Goal: Navigation & Orientation: Understand site structure

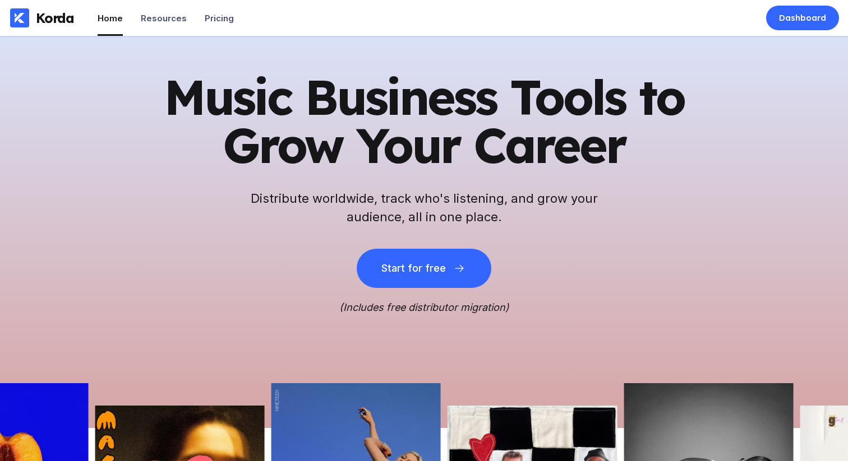
click at [338, 138] on h1 "Music Business Tools to Grow Your Career" at bounding box center [423, 121] width 549 height 96
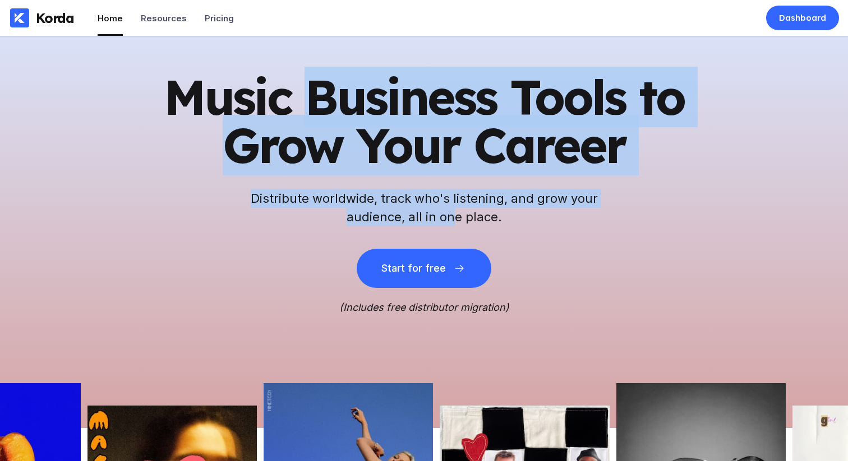
drag, startPoint x: 308, startPoint y: 107, endPoint x: 451, endPoint y: 211, distance: 176.9
click at [451, 211] on div "Music Business Tools to Grow Your Career Distribute worldwide, track who's list…" at bounding box center [423, 193] width 549 height 240
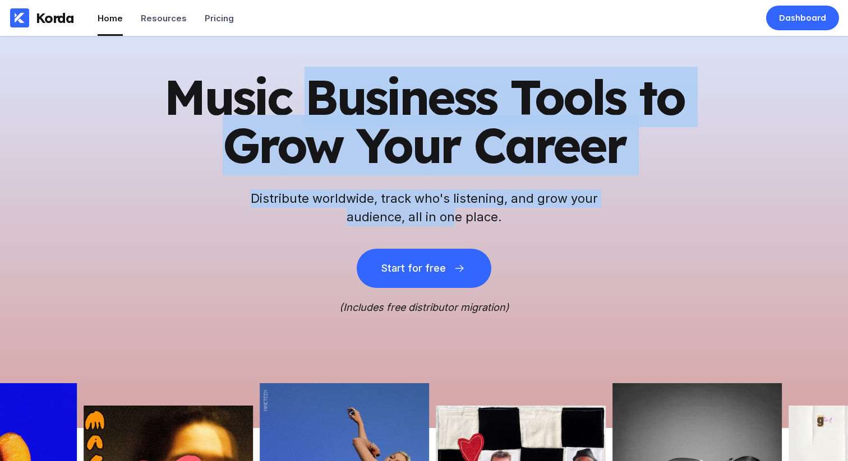
click at [454, 212] on h2 "Distribute worldwide, track who's listening, and grow your audience, all in one…" at bounding box center [423, 207] width 359 height 37
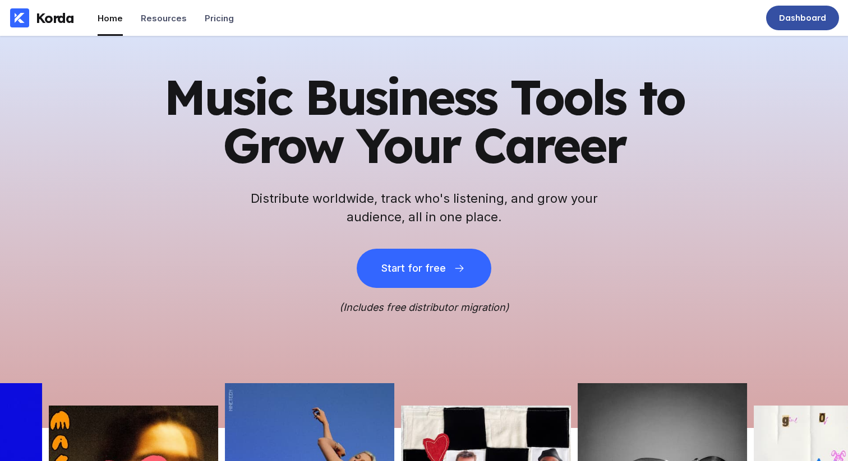
click at [812, 20] on div "Dashboard" at bounding box center [802, 17] width 47 height 11
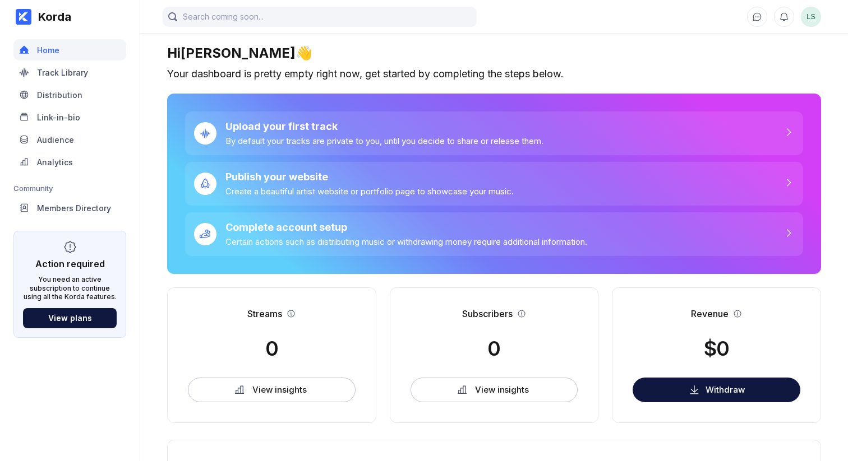
click at [107, 369] on div "Korda Home Track Library Distribution Link-in-bio Audience Analytics Community …" at bounding box center [70, 230] width 140 height 461
click at [53, 90] on div "Distribution" at bounding box center [59, 95] width 45 height 10
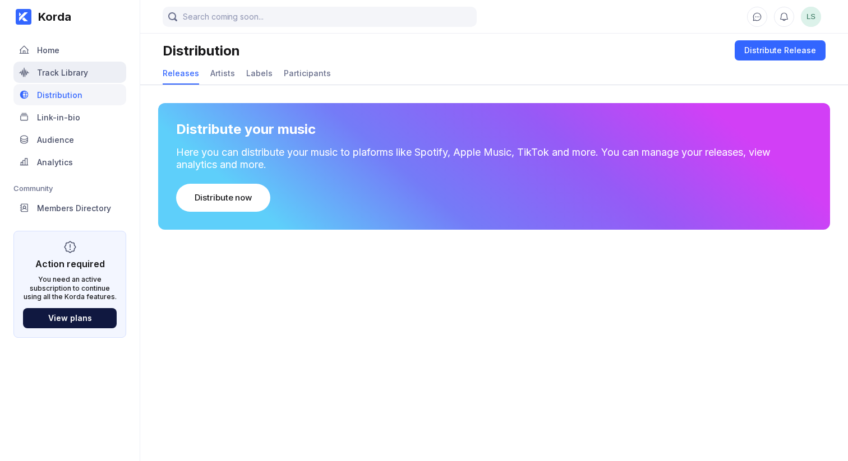
click at [64, 72] on div "Track Library" at bounding box center [62, 73] width 51 height 10
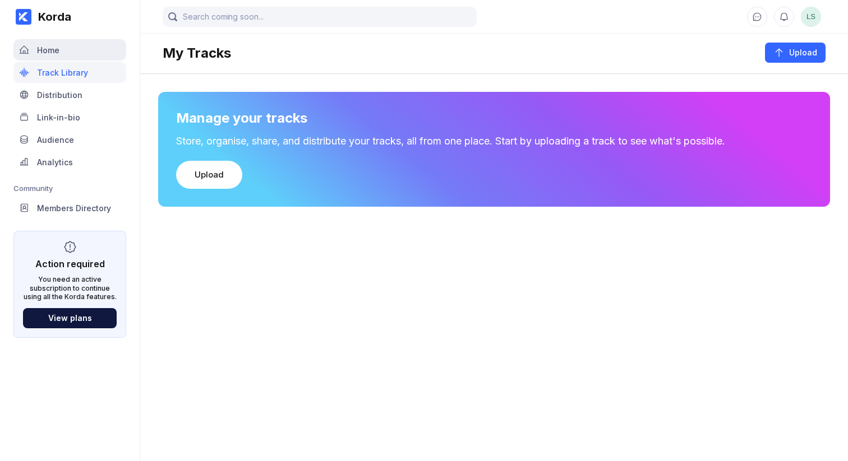
click at [82, 45] on div "Home" at bounding box center [69, 49] width 113 height 21
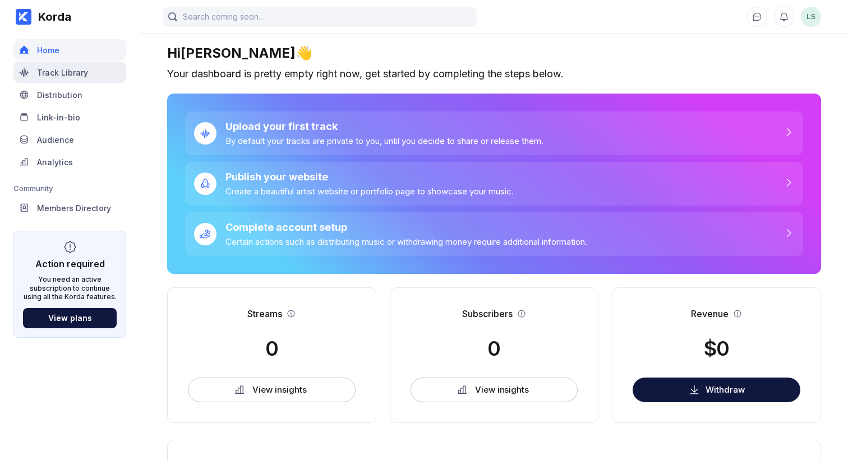
click at [82, 66] on div "Track Library" at bounding box center [69, 72] width 113 height 21
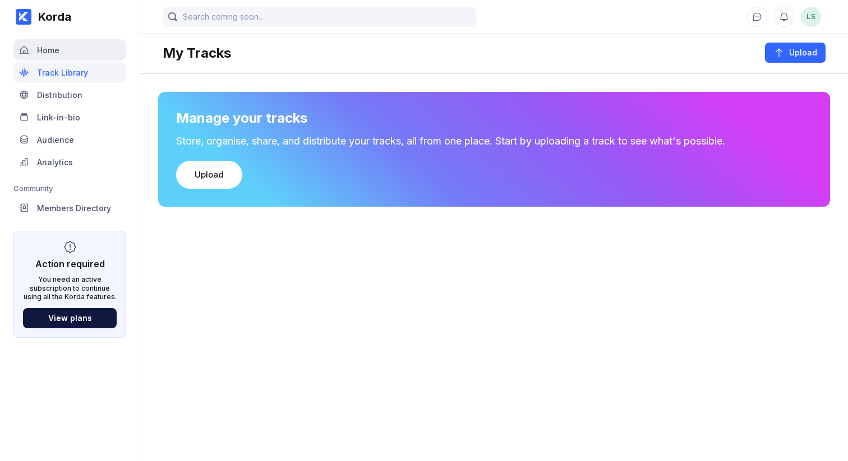
click at [84, 45] on div "Home" at bounding box center [69, 49] width 113 height 21
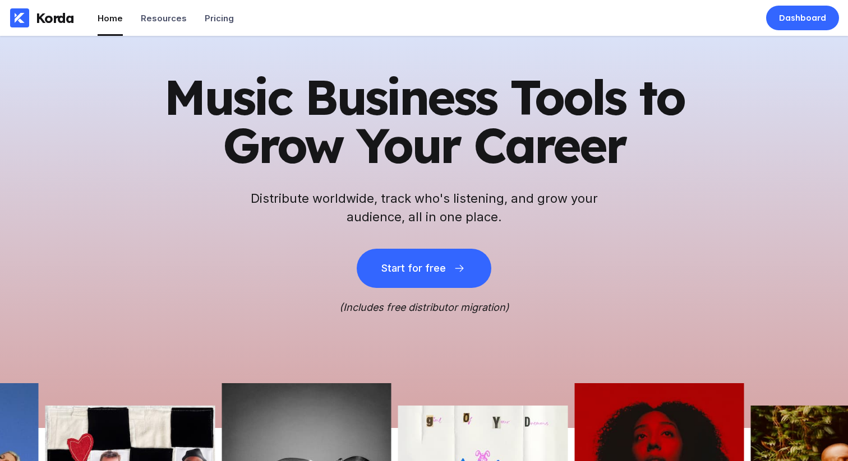
click at [331, 121] on h1 "Music Business Tools to Grow Your Career" at bounding box center [423, 121] width 549 height 96
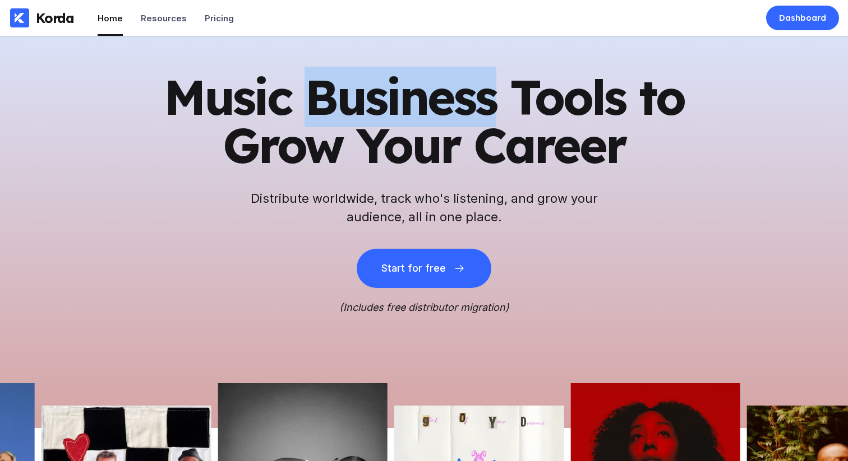
click at [331, 121] on h1 "Music Business Tools to Grow Your Career" at bounding box center [423, 121] width 549 height 96
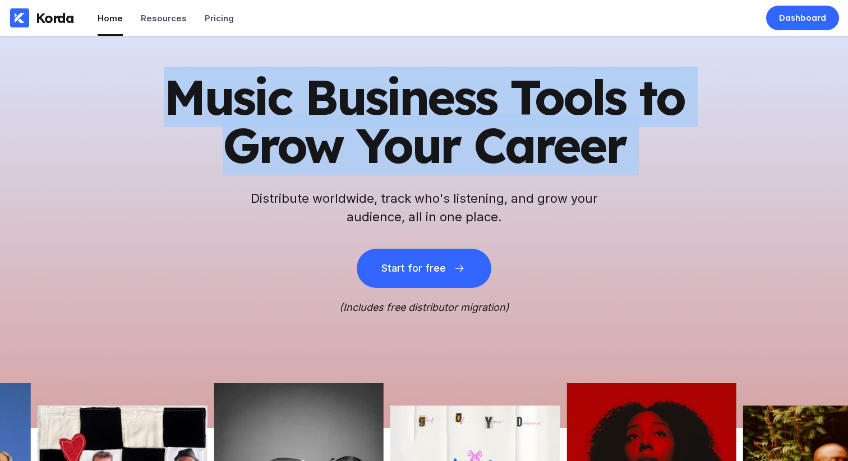
click at [331, 121] on h1 "Music Business Tools to Grow Your Career" at bounding box center [423, 121] width 549 height 96
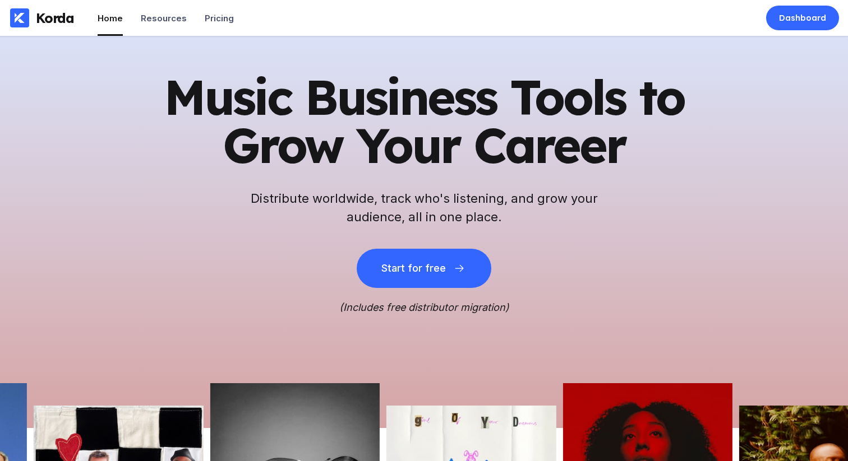
drag, startPoint x: 347, startPoint y: 103, endPoint x: 345, endPoint y: 85, distance: 18.6
click at [347, 103] on h1 "Music Business Tools to Grow Your Career" at bounding box center [423, 121] width 549 height 96
